Goal: Check status: Check status

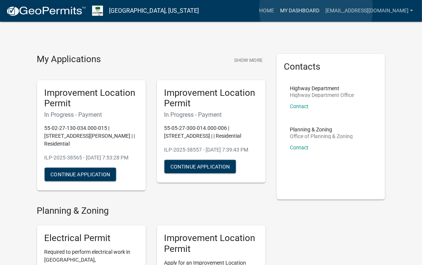
click at [316, 9] on link "My Dashboard" at bounding box center [299, 11] width 45 height 14
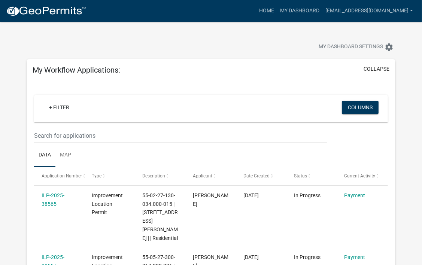
click at [68, 114] on div "+ Filter" at bounding box center [152, 108] width 231 height 15
click at [51, 135] on input "text" at bounding box center [180, 135] width 293 height 15
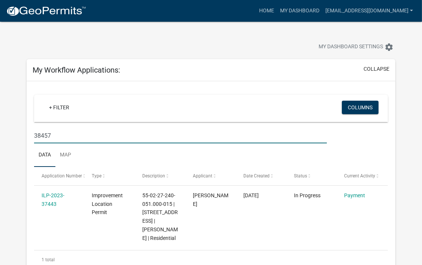
type input "38457"
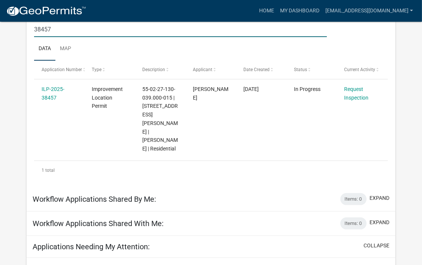
scroll to position [110, 0]
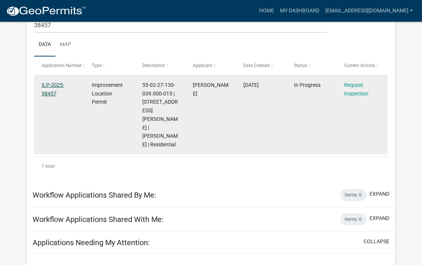
click at [52, 85] on link "ILP-2025-38457" at bounding box center [53, 89] width 23 height 15
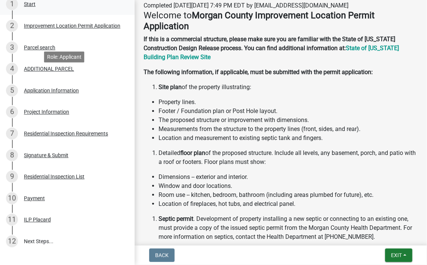
scroll to position [193, 0]
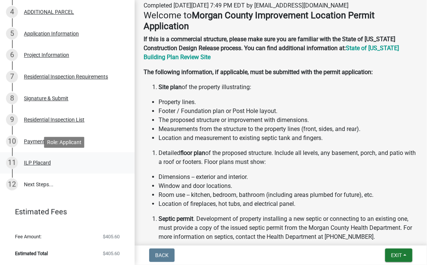
click at [40, 165] on div "ILP Placard" at bounding box center [37, 162] width 27 height 5
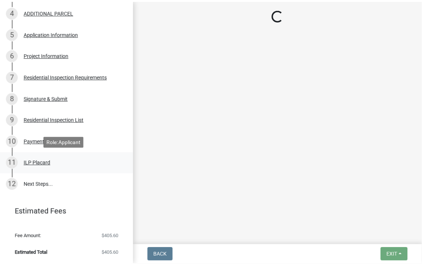
scroll to position [0, 0]
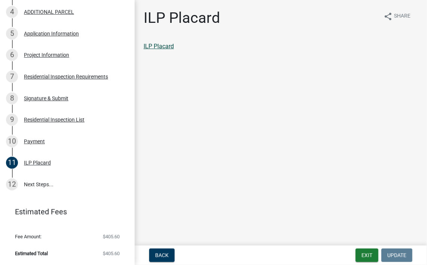
click at [166, 43] on link "ILP Placard" at bounding box center [159, 46] width 30 height 7
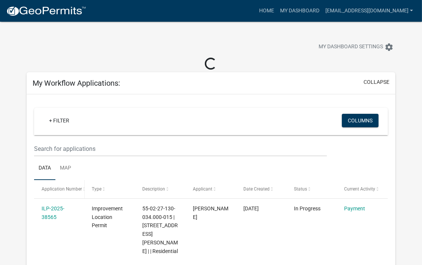
click at [61, 192] on div "Application Number" at bounding box center [60, 189] width 36 height 7
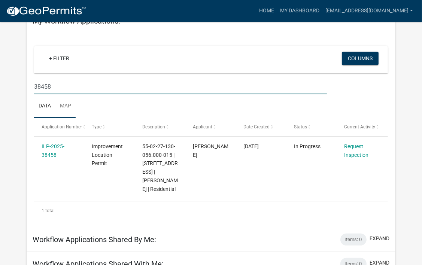
scroll to position [49, 0]
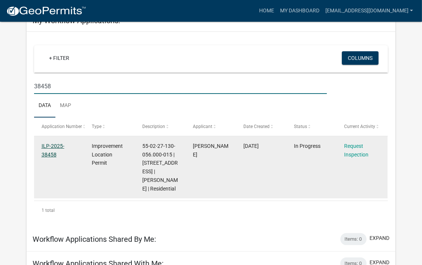
type input "38458"
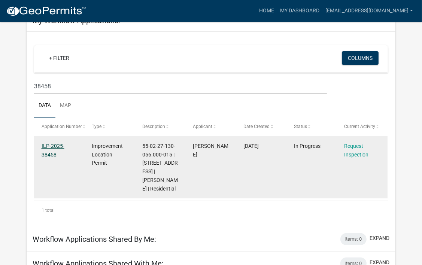
click at [48, 147] on link "ILP-2025-38458" at bounding box center [53, 150] width 23 height 15
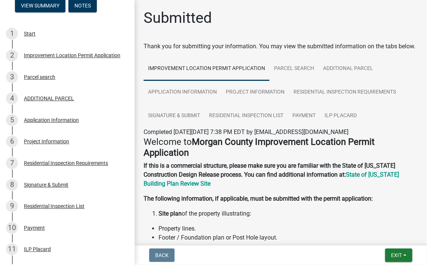
scroll to position [193, 0]
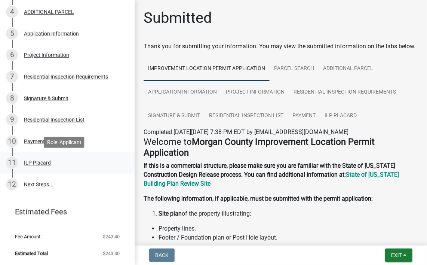
click at [43, 167] on div "11 ILP Placard" at bounding box center [64, 163] width 117 height 12
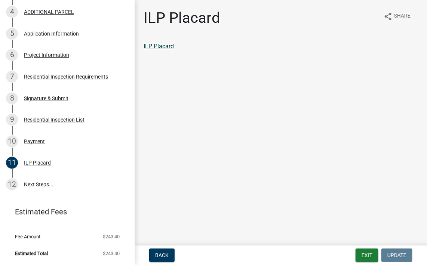
click at [162, 46] on link "ILP Placard" at bounding box center [159, 46] width 30 height 7
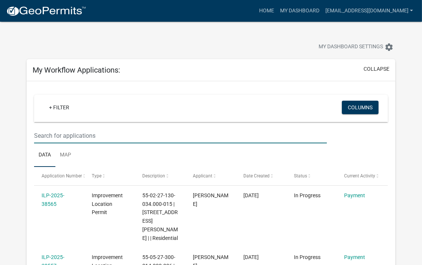
click at [94, 139] on input "text" at bounding box center [180, 135] width 293 height 15
type input "38459"
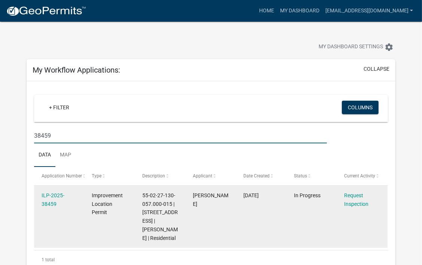
click at [48, 198] on div "ILP-2025-38459" at bounding box center [60, 199] width 36 height 17
click at [52, 194] on link "ILP-2025-38459" at bounding box center [53, 199] width 23 height 15
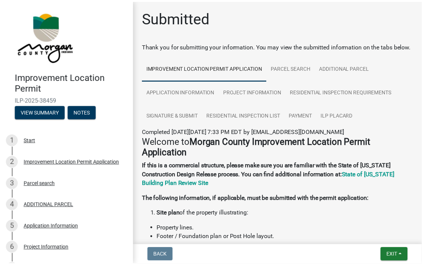
scroll to position [193, 0]
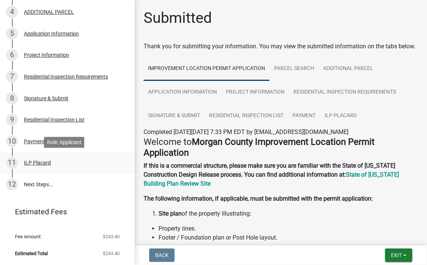
click at [41, 161] on div "ILP Placard" at bounding box center [37, 162] width 27 height 5
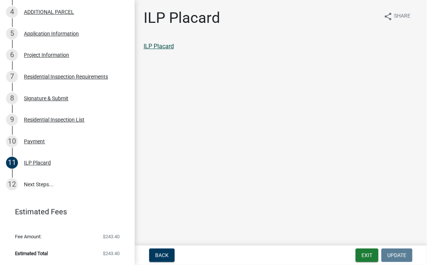
click at [170, 45] on link "ILP Placard" at bounding box center [159, 46] width 30 height 7
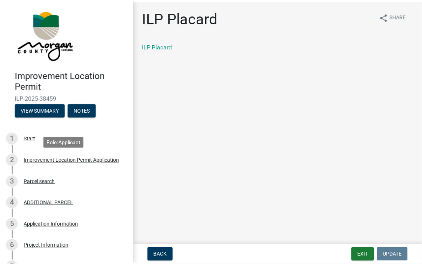
scroll to position [0, 0]
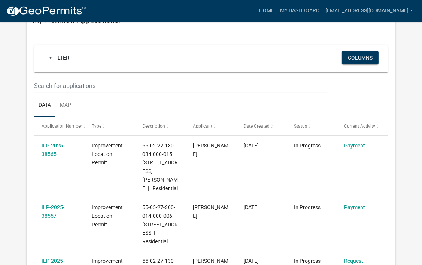
scroll to position [70, 0]
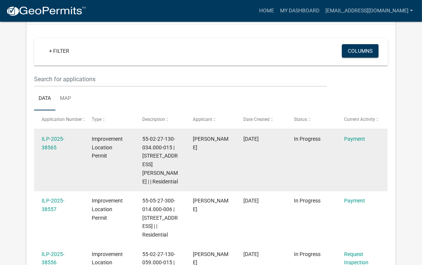
click at [59, 133] on datatable-body-cell "ILP-2025-38565" at bounding box center [59, 160] width 51 height 62
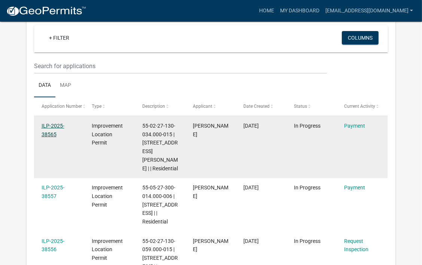
click at [55, 126] on link "ILP-2025-38565" at bounding box center [53, 130] width 23 height 15
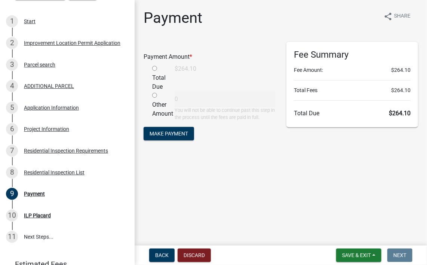
scroll to position [141, 0]
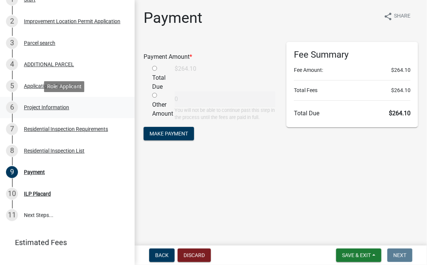
click at [48, 106] on div "Project Information" at bounding box center [46, 107] width 45 height 5
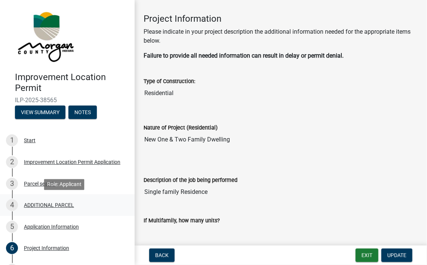
scroll to position [0, 0]
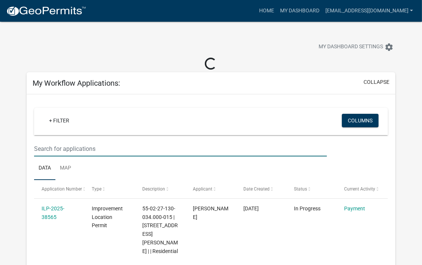
click at [63, 145] on input "text" at bounding box center [180, 148] width 293 height 15
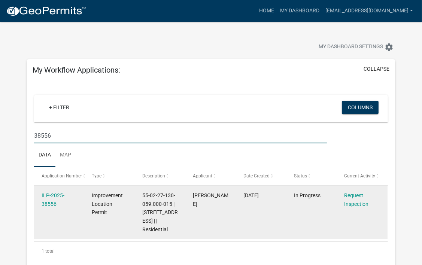
type input "38556"
click at [48, 199] on div "ILP-2025-38556" at bounding box center [60, 199] width 36 height 17
click at [56, 193] on link "ILP-2025-38556" at bounding box center [53, 199] width 23 height 15
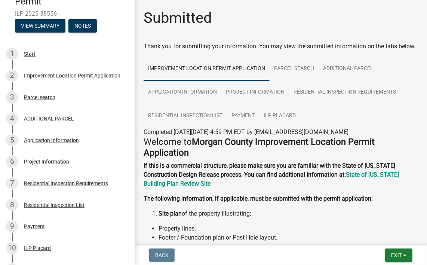
scroll to position [171, 0]
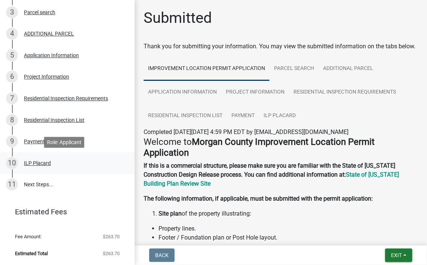
click at [40, 163] on div "ILP Placard" at bounding box center [37, 162] width 27 height 5
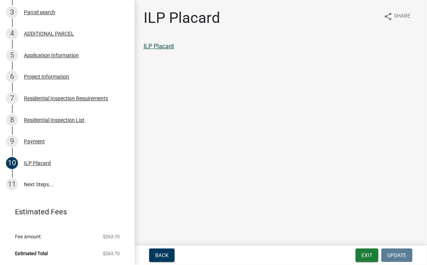
click at [163, 48] on link "ILP Placard" at bounding box center [159, 46] width 30 height 7
